Goal: Task Accomplishment & Management: Manage account settings

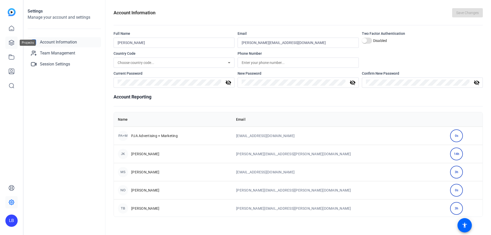
click at [12, 43] on icon at bounding box center [11, 42] width 5 height 5
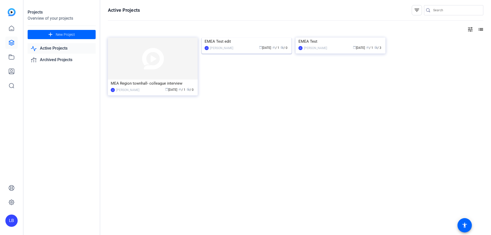
click at [288, 45] on div "EMEA Test edit" at bounding box center [246, 42] width 84 height 8
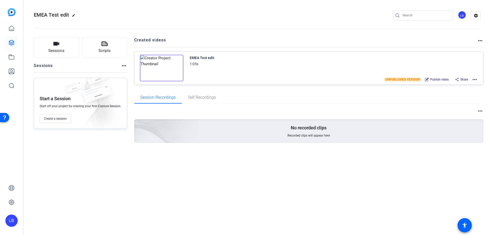
click at [475, 79] on mat-icon "more_horiz" at bounding box center [474, 79] width 6 height 6
click at [445, 113] on span "Archive" at bounding box center [456, 111] width 36 height 6
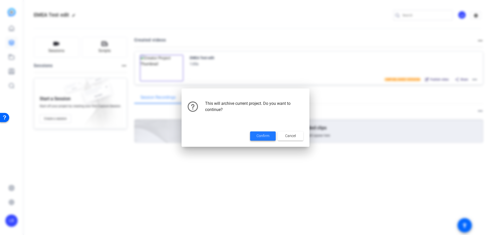
click at [251, 138] on span at bounding box center [263, 136] width 26 height 12
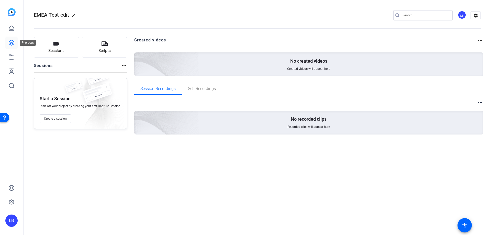
click at [8, 45] on link at bounding box center [11, 43] width 12 height 12
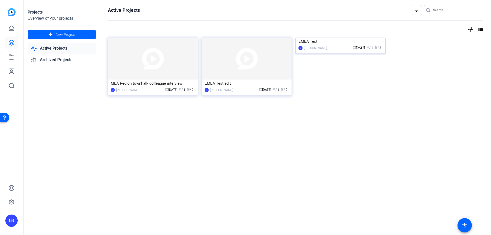
click at [349, 38] on img at bounding box center [340, 38] width 90 height 0
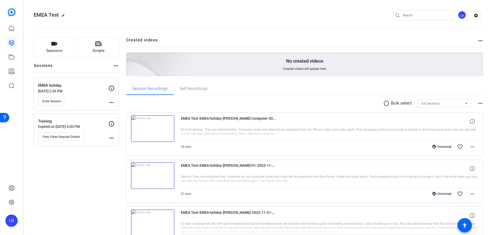
click at [479, 40] on mat-icon "more_horiz" at bounding box center [480, 41] width 6 height 6
click at [479, 40] on div at bounding box center [245, 117] width 491 height 235
click at [477, 39] on mat-icon "more_horiz" at bounding box center [480, 41] width 6 height 6
click at [15, 43] on div at bounding box center [245, 117] width 491 height 235
click at [13, 44] on icon at bounding box center [11, 43] width 6 height 6
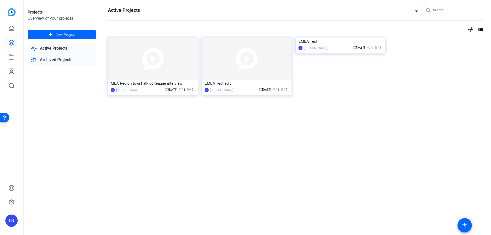
click at [51, 58] on link "Archived Projects" at bounding box center [62, 60] width 68 height 10
click at [56, 48] on link "Active Projects" at bounding box center [62, 48] width 68 height 10
click at [57, 50] on link "Active Projects" at bounding box center [62, 48] width 68 height 10
click at [263, 57] on img at bounding box center [247, 59] width 90 height 42
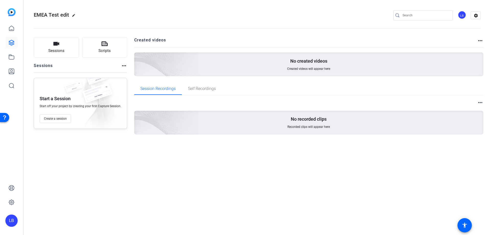
click at [478, 40] on mat-icon "more_horiz" at bounding box center [480, 41] width 6 height 6
click at [478, 13] on div at bounding box center [245, 117] width 491 height 235
click at [10, 43] on icon at bounding box center [11, 42] width 5 height 5
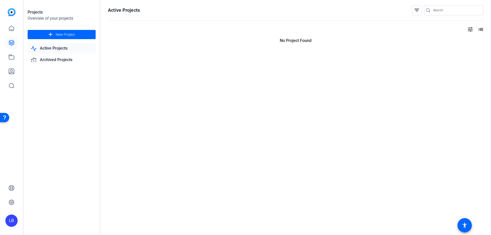
click at [48, 46] on link "Active Projects" at bounding box center [62, 48] width 68 height 10
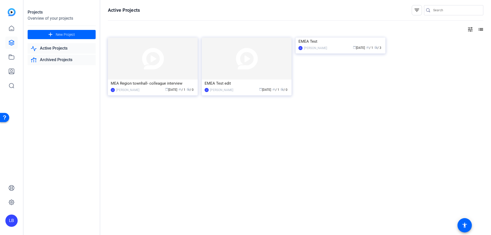
click at [56, 60] on link "Archived Projects" at bounding box center [62, 60] width 68 height 10
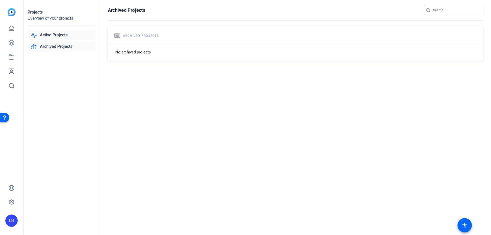
click at [59, 38] on link "Active Projects" at bounding box center [62, 35] width 68 height 10
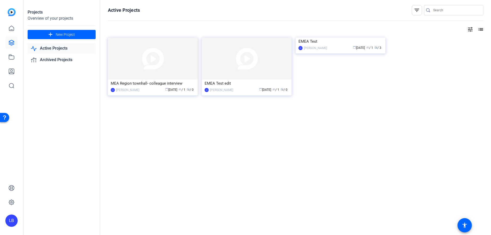
click at [60, 51] on link "Active Projects" at bounding box center [62, 48] width 68 height 10
click at [162, 48] on img at bounding box center [153, 59] width 90 height 42
